Goal: Task Accomplishment & Management: Complete application form

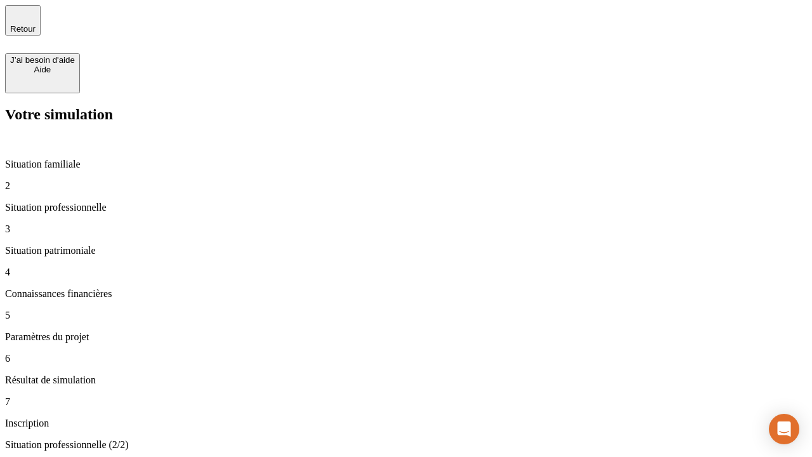
type input "30 000"
type input "1 000"
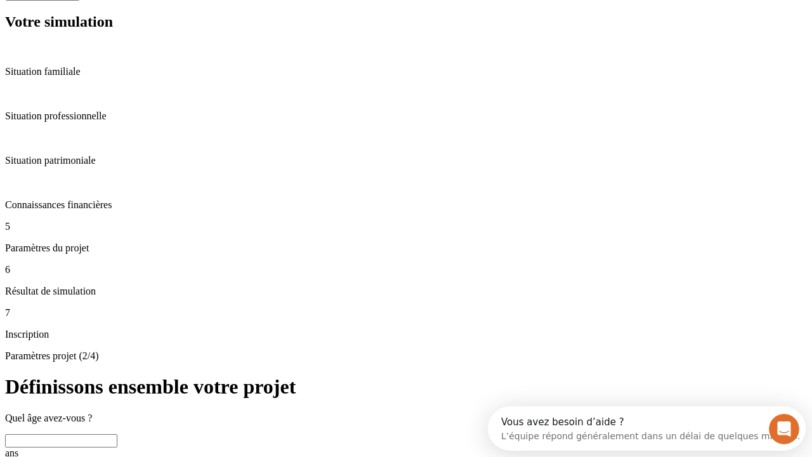
scroll to position [24, 0]
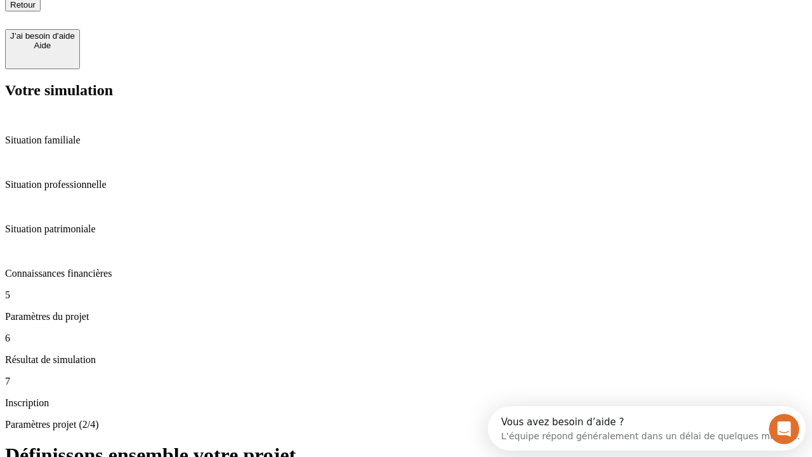
type input "40"
type input "64"
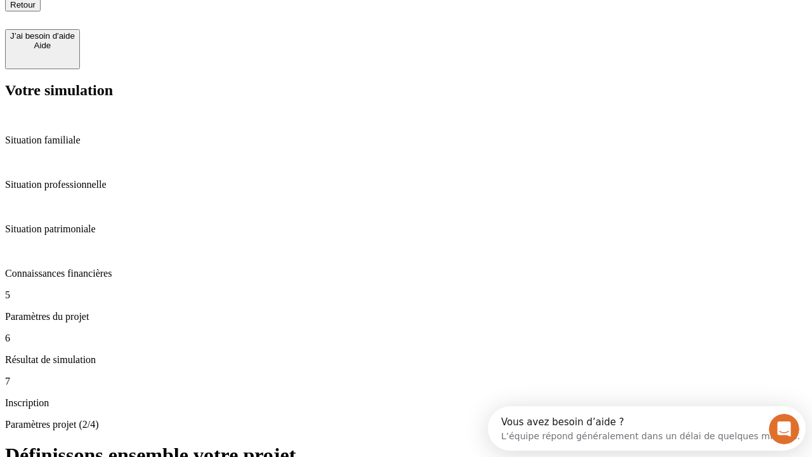
type input "200 000"
type input "640"
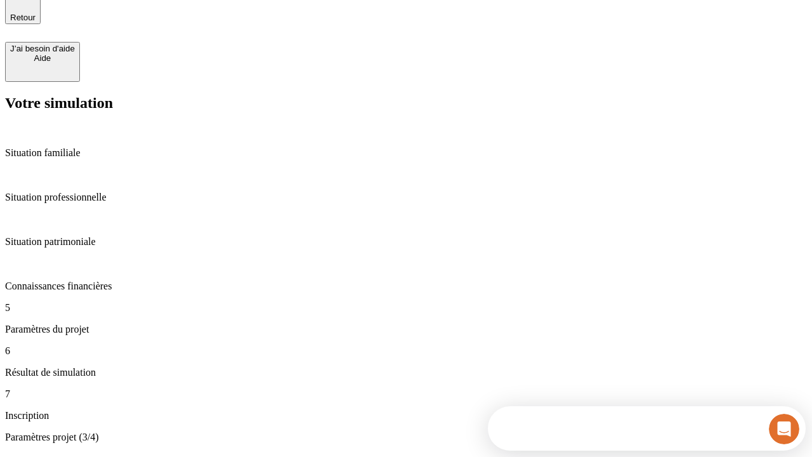
scroll to position [24, 0]
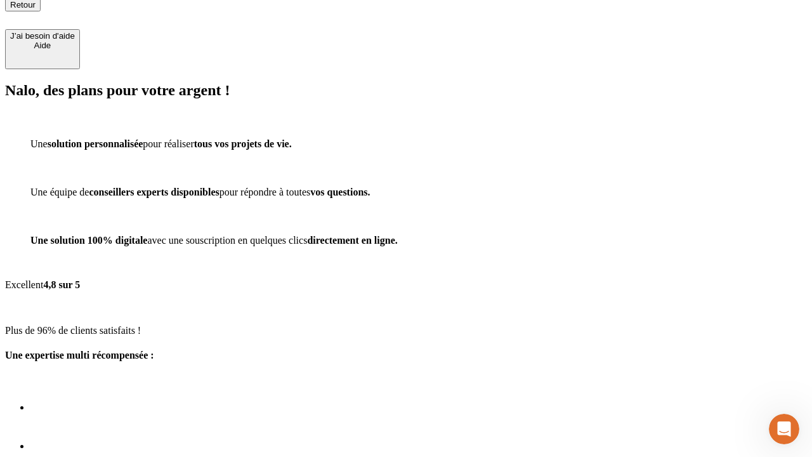
scroll to position [16, 0]
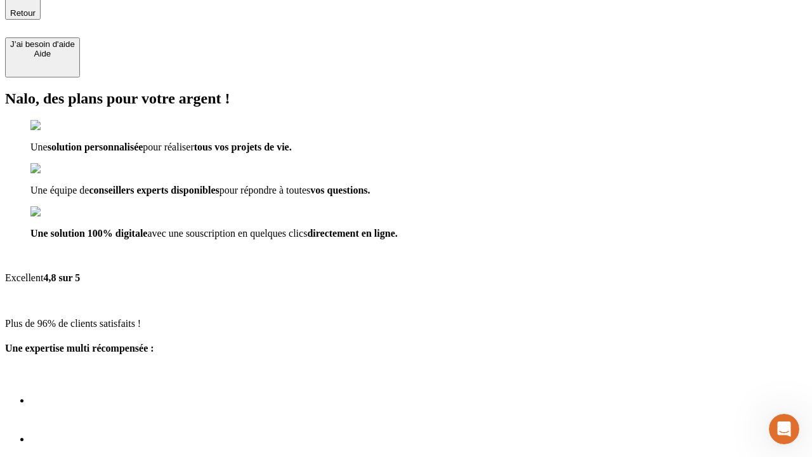
type input "[EMAIL_ADDRESS][DOMAIN_NAME]"
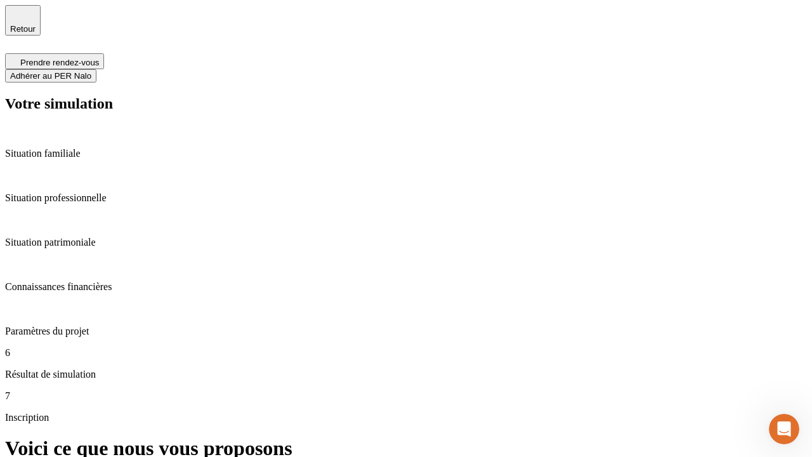
click at [91, 71] on span "Adhérer au PER Nalo" at bounding box center [50, 76] width 81 height 10
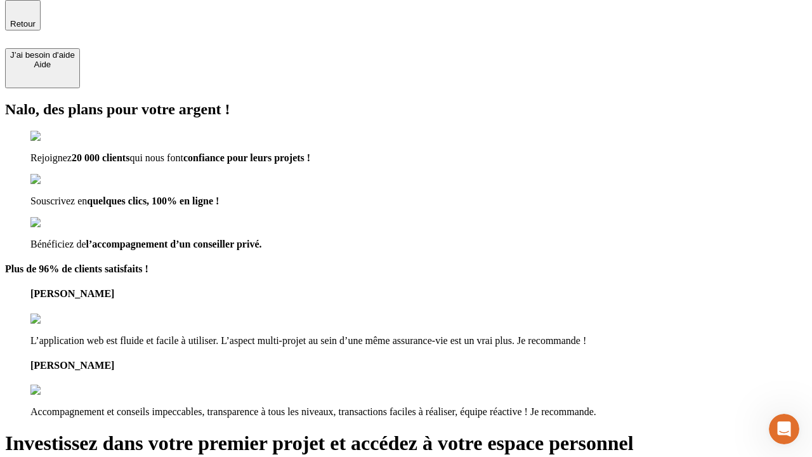
scroll to position [4, 0]
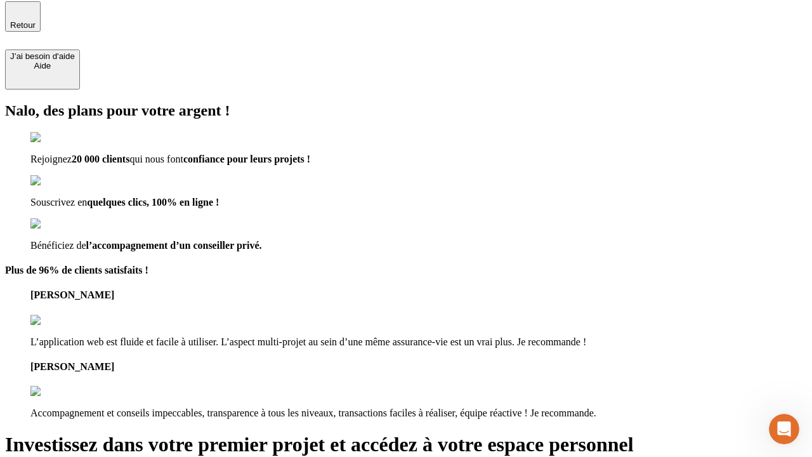
type input "abc"
